Goal: Task Accomplishment & Management: Manage account settings

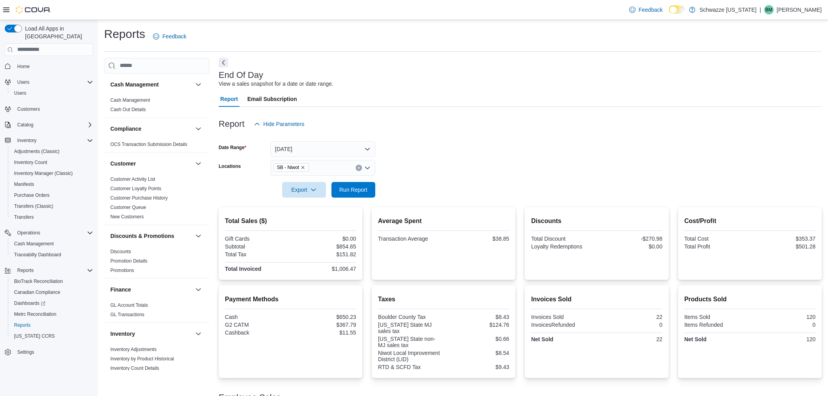
scroll to position [79, 0]
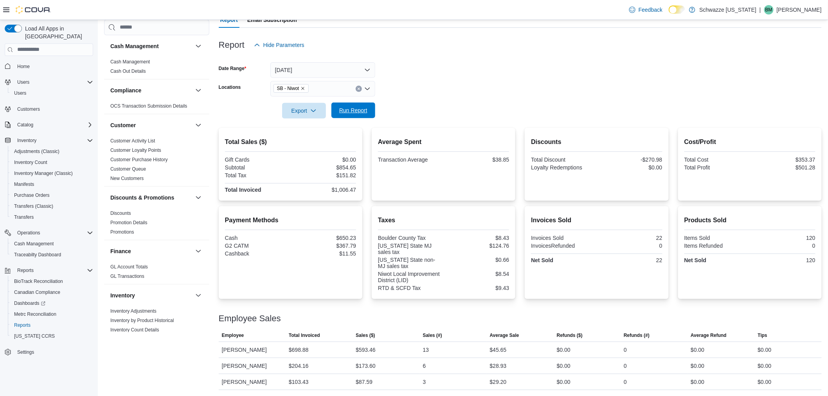
click at [341, 105] on span "Run Report" at bounding box center [353, 111] width 34 height 16
click at [345, 104] on span "Run Report" at bounding box center [353, 111] width 34 height 16
click at [346, 114] on span "Run Report" at bounding box center [353, 110] width 28 height 8
drag, startPoint x: 383, startPoint y: 104, endPoint x: 373, endPoint y: 108, distance: 10.0
click at [381, 104] on form "Date Range Today Locations SB - Niwot Export Run Report" at bounding box center [520, 86] width 603 height 66
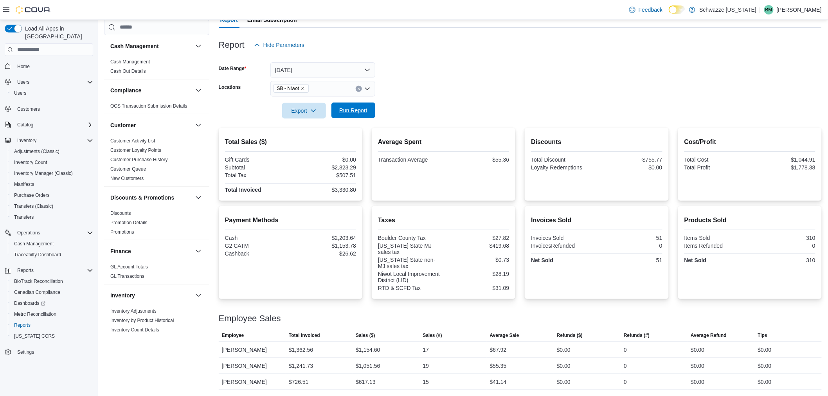
click at [354, 112] on span "Run Report" at bounding box center [353, 110] width 28 height 8
drag, startPoint x: 278, startPoint y: 331, endPoint x: 263, endPoint y: 327, distance: 15.5
click at [278, 331] on span "Employee" at bounding box center [252, 335] width 67 height 13
click at [758, 79] on form "Date Range Today Locations SB - Niwot Export Run Report" at bounding box center [520, 86] width 603 height 66
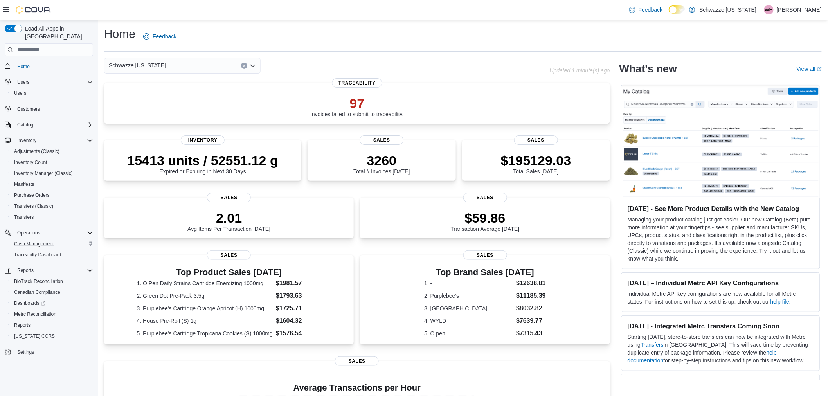
click at [59, 239] on div "Cash Management" at bounding box center [52, 243] width 82 height 9
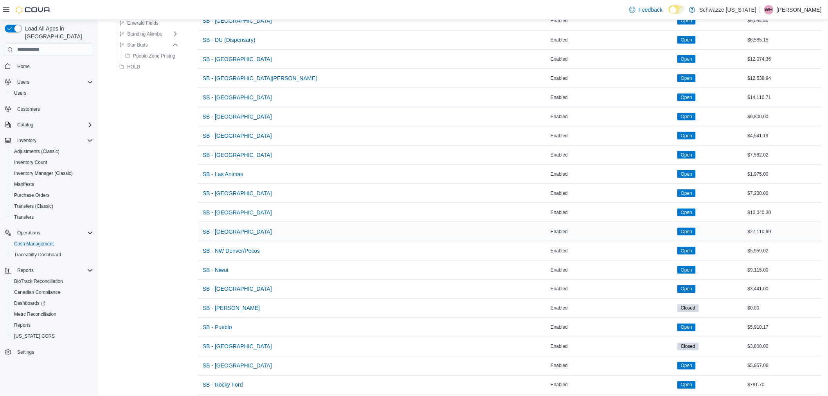
scroll to position [359, 0]
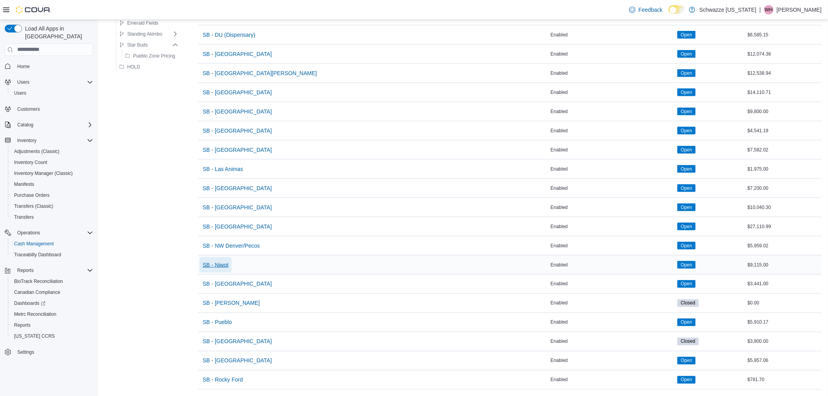
click at [220, 261] on span "SB - Niwot" at bounding box center [216, 265] width 26 height 8
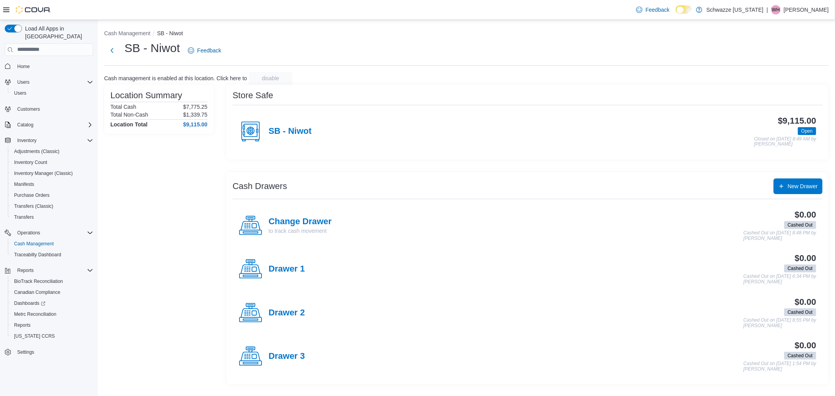
click at [301, 144] on div "SB - Niwot $9,115.00 Open Closed on [DATE] 8:49 AM by [PERSON_NAME]" at bounding box center [528, 131] width 590 height 43
click at [301, 135] on h4 "SB - Niwot" at bounding box center [290, 131] width 43 height 10
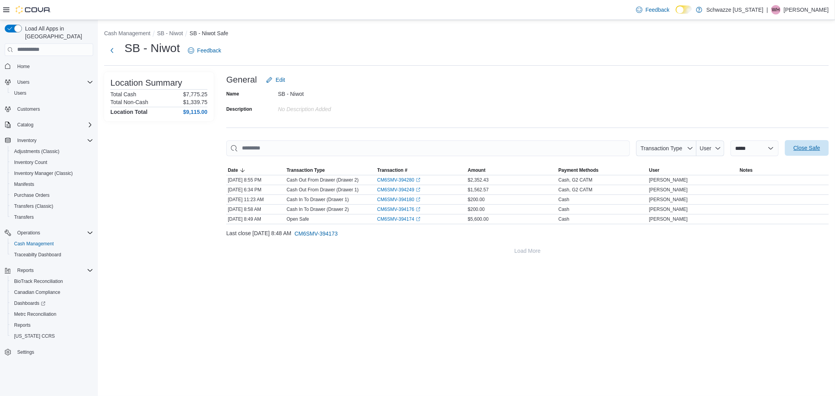
click at [819, 141] on span "Close Safe" at bounding box center [807, 148] width 34 height 16
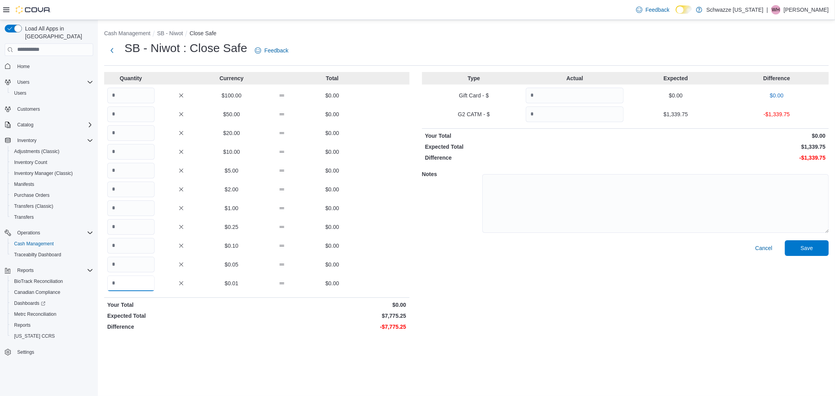
click at [137, 279] on input "Quantity" at bounding box center [130, 284] width 47 height 16
click at [134, 87] on div "Quantity Currency Total $100.00 $0.00 $50.00 $0.00 $20.00 $0.00 $10.00 $0.00 $5…" at bounding box center [256, 203] width 305 height 262
click at [133, 92] on input "Quantity" at bounding box center [130, 96] width 47 height 16
type input "**"
type input "*"
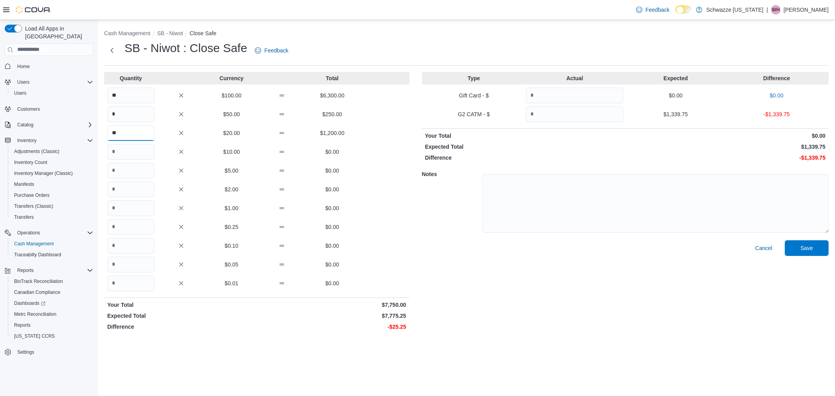
type input "**"
type input "*"
type input "**"
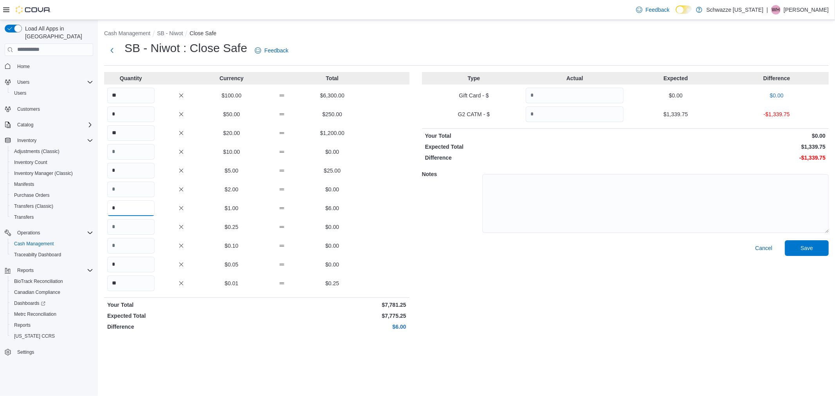
click at [135, 202] on input "*" at bounding box center [130, 208] width 47 height 16
type input "*"
click at [132, 173] on input "*" at bounding box center [130, 171] width 47 height 16
type input "*"
click at [616, 97] on input "Quantity" at bounding box center [575, 96] width 98 height 16
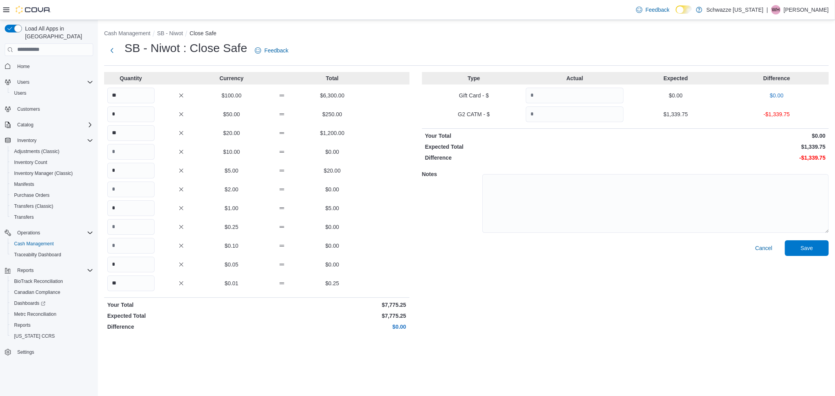
click at [613, 105] on div "Type Actual Expected Difference Gift Card - $ $0.00 $0.00 G2 CATM - $ $1,339.75…" at bounding box center [625, 203] width 407 height 262
click at [539, 98] on input "Quantity" at bounding box center [575, 96] width 98 height 16
type input "*"
drag, startPoint x: 550, startPoint y: 128, endPoint x: 550, endPoint y: 115, distance: 13.3
click at [550, 123] on div "Type Actual Expected Difference Gift Card - $ * $0.00 $0.00 G2 CATM - $ $1,339.…" at bounding box center [625, 203] width 407 height 262
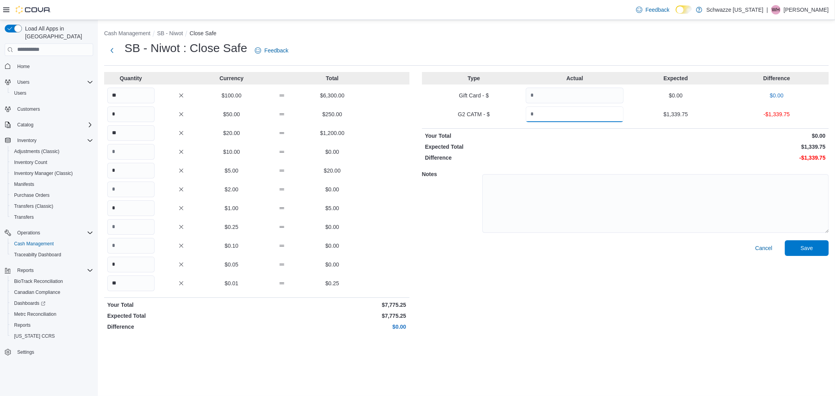
click at [550, 115] on input "Quantity" at bounding box center [575, 114] width 98 height 16
drag, startPoint x: 586, startPoint y: 111, endPoint x: 290, endPoint y: 114, distance: 295.9
click at [290, 113] on div "Quantity Currency Total ** $100.00 $6,300.00 * $50.00 $250.00 ** $20.00 $1,200.…" at bounding box center [466, 203] width 725 height 262
paste input "Quantity"
type input "*******"
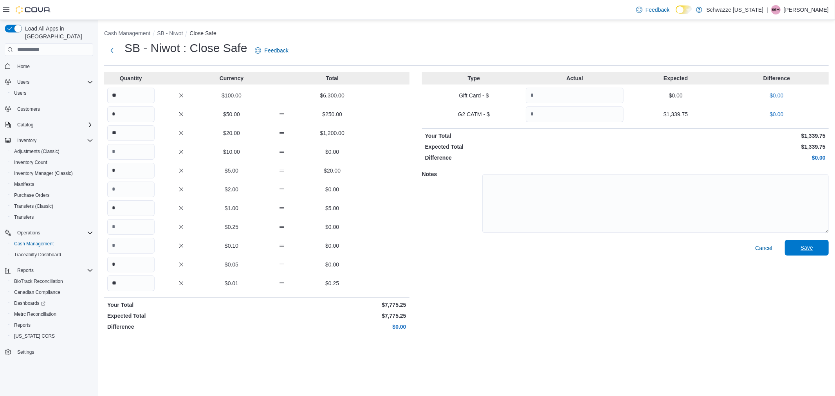
click at [817, 248] on span "Save" at bounding box center [807, 248] width 34 height 16
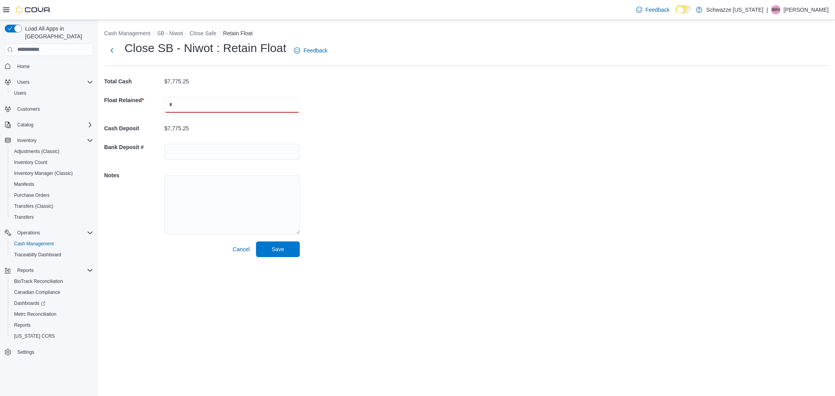
click at [220, 104] on input "text" at bounding box center [231, 105] width 135 height 16
type input "****"
click at [193, 142] on div at bounding box center [231, 151] width 135 height 25
click at [198, 151] on input "text" at bounding box center [231, 152] width 135 height 16
type input "**********"
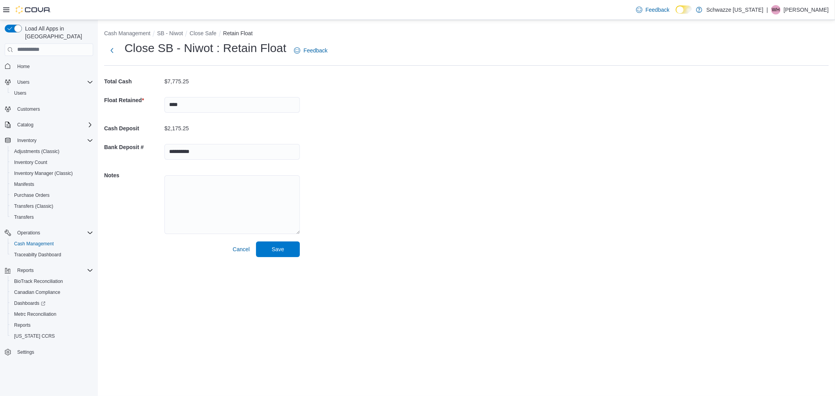
click at [462, 164] on div "**********" at bounding box center [466, 141] width 737 height 243
click at [291, 242] on div "Cancel Save" at bounding box center [202, 250] width 196 height 16
click at [291, 242] on span "Save" at bounding box center [278, 249] width 34 height 16
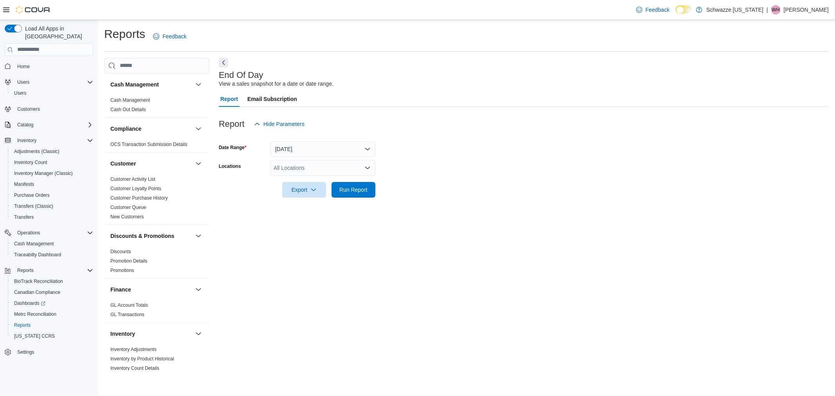
click at [297, 162] on div "All Locations" at bounding box center [322, 168] width 105 height 16
type input "***"
click at [339, 177] on div "SB - Niwot" at bounding box center [323, 181] width 96 height 8
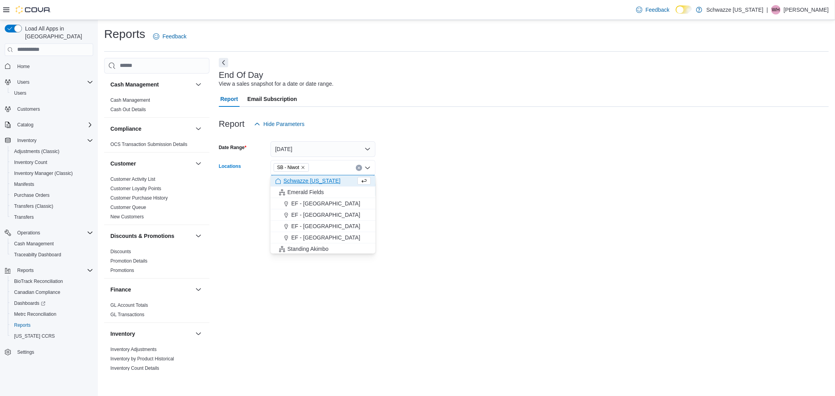
drag, startPoint x: 476, startPoint y: 200, endPoint x: 467, endPoint y: 200, distance: 8.6
click at [472, 200] on div at bounding box center [524, 202] width 610 height 9
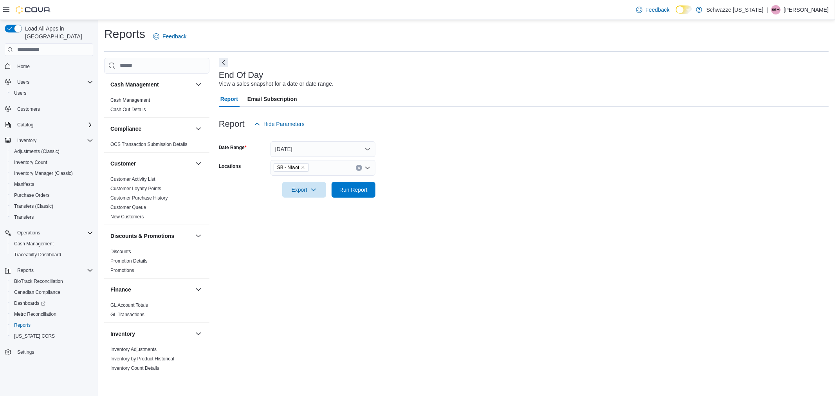
drag, startPoint x: 361, startPoint y: 199, endPoint x: 360, endPoint y: 191, distance: 8.2
click at [361, 198] on div at bounding box center [524, 202] width 610 height 9
click at [360, 191] on span "Run Report" at bounding box center [353, 190] width 28 height 8
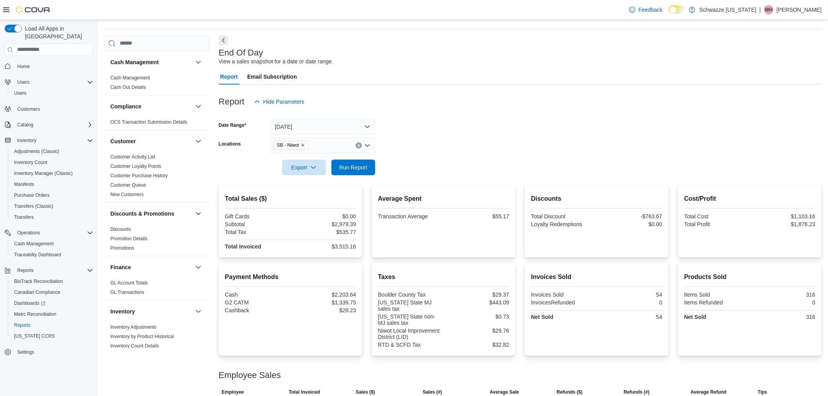
scroll to position [43, 0]
